Goal: Task Accomplishment & Management: Use online tool/utility

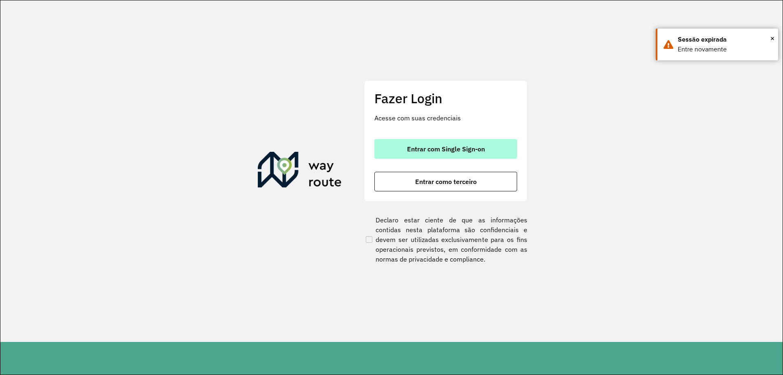
click at [463, 146] on span "Entrar com Single Sign-on" at bounding box center [446, 149] width 78 height 7
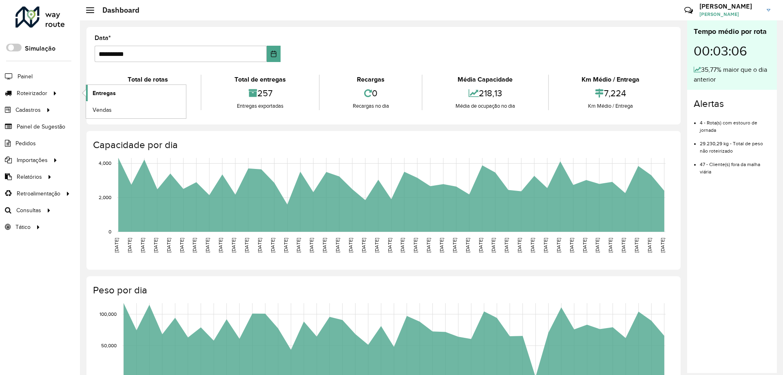
click at [94, 94] on span "Entregas" at bounding box center [104, 93] width 23 height 9
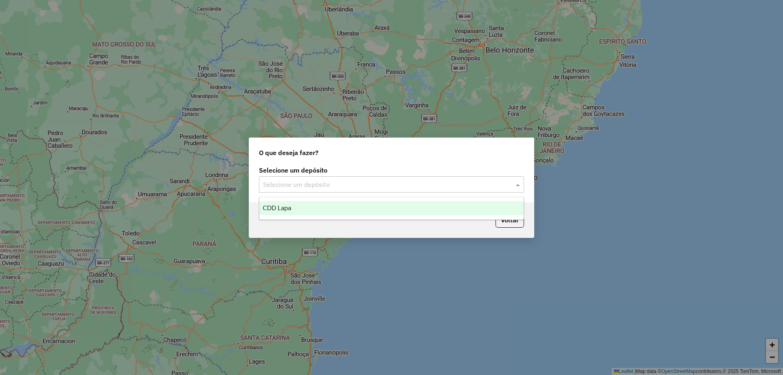
click at [368, 188] on input "text" at bounding box center [383, 185] width 241 height 10
click at [303, 205] on div "CDD Lapa" at bounding box center [391, 208] width 264 height 14
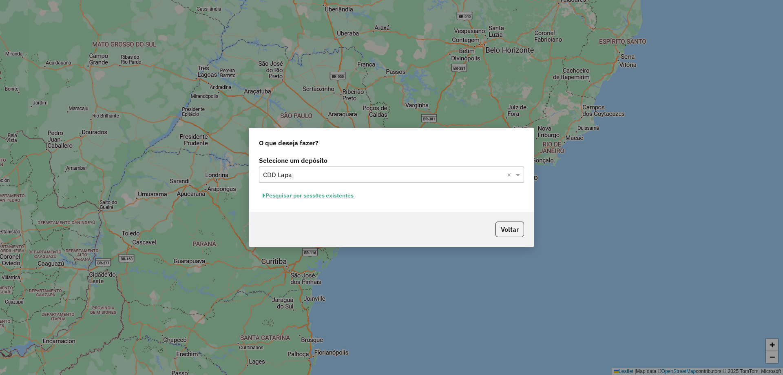
click at [314, 195] on button "Pesquisar por sessões existentes" at bounding box center [308, 195] width 98 height 13
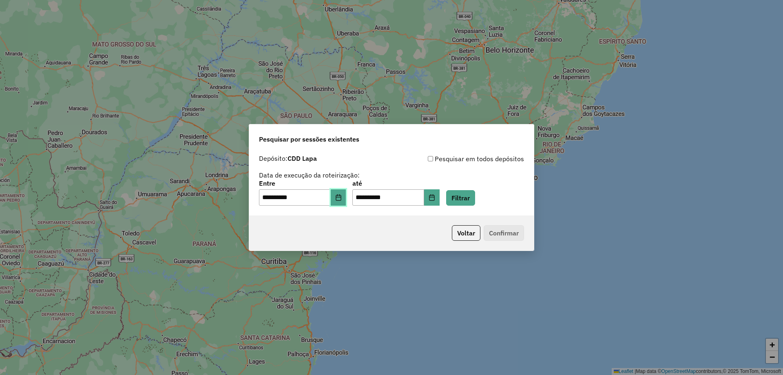
click at [338, 197] on button "Choose Date" at bounding box center [338, 197] width 15 height 16
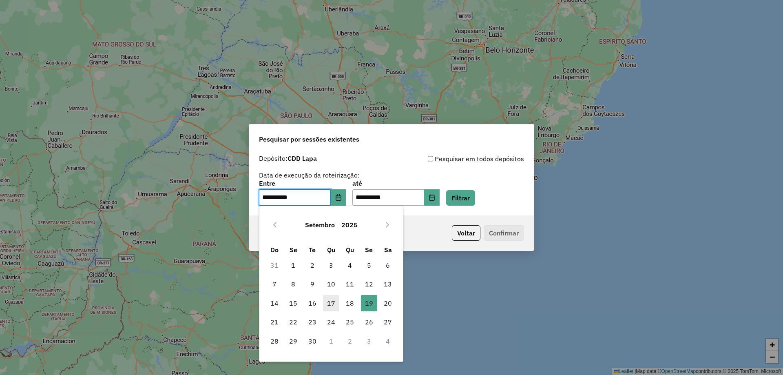
click at [331, 304] on span "17" at bounding box center [331, 303] width 16 height 16
type input "**********"
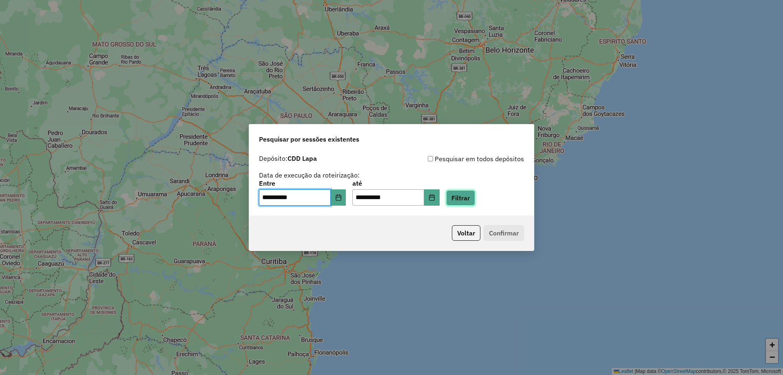
drag, startPoint x: 466, startPoint y: 200, endPoint x: 462, endPoint y: 203, distance: 5.0
click at [466, 201] on button "Filtrar" at bounding box center [460, 197] width 29 height 15
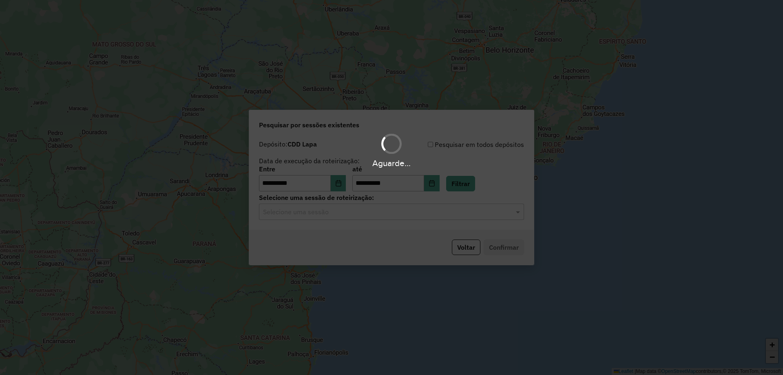
click at [393, 214] on hb-app "**********" at bounding box center [391, 187] width 783 height 375
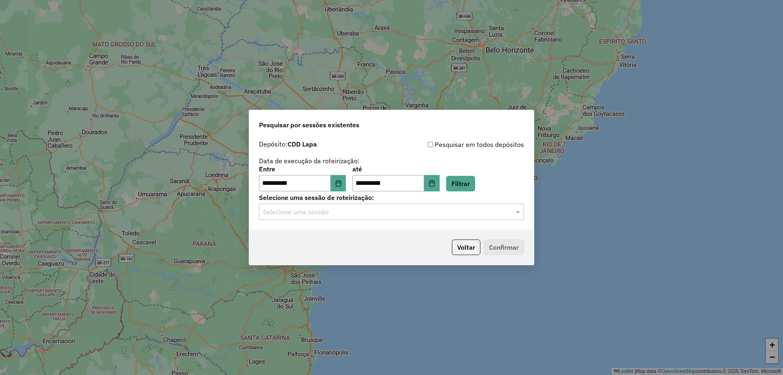
click at [393, 214] on input "text" at bounding box center [383, 212] width 241 height 10
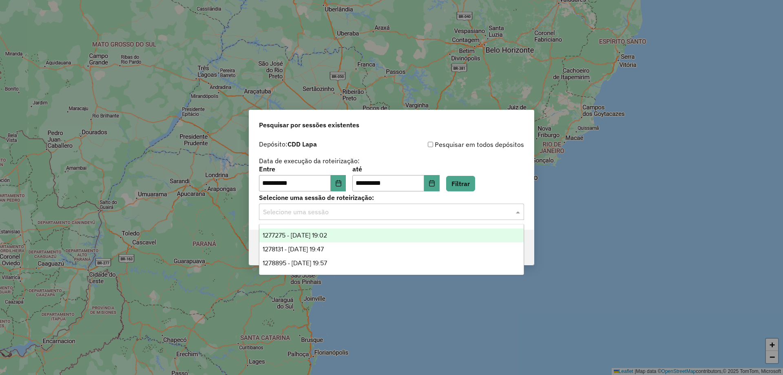
click at [344, 232] on div "1277275 - 17/09/2025 19:02" at bounding box center [391, 235] width 264 height 14
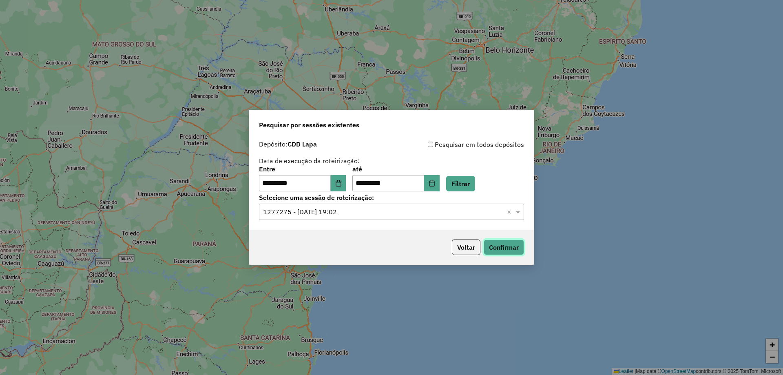
click at [511, 246] on button "Confirmar" at bounding box center [504, 246] width 40 height 15
